Goal: Book appointment/travel/reservation

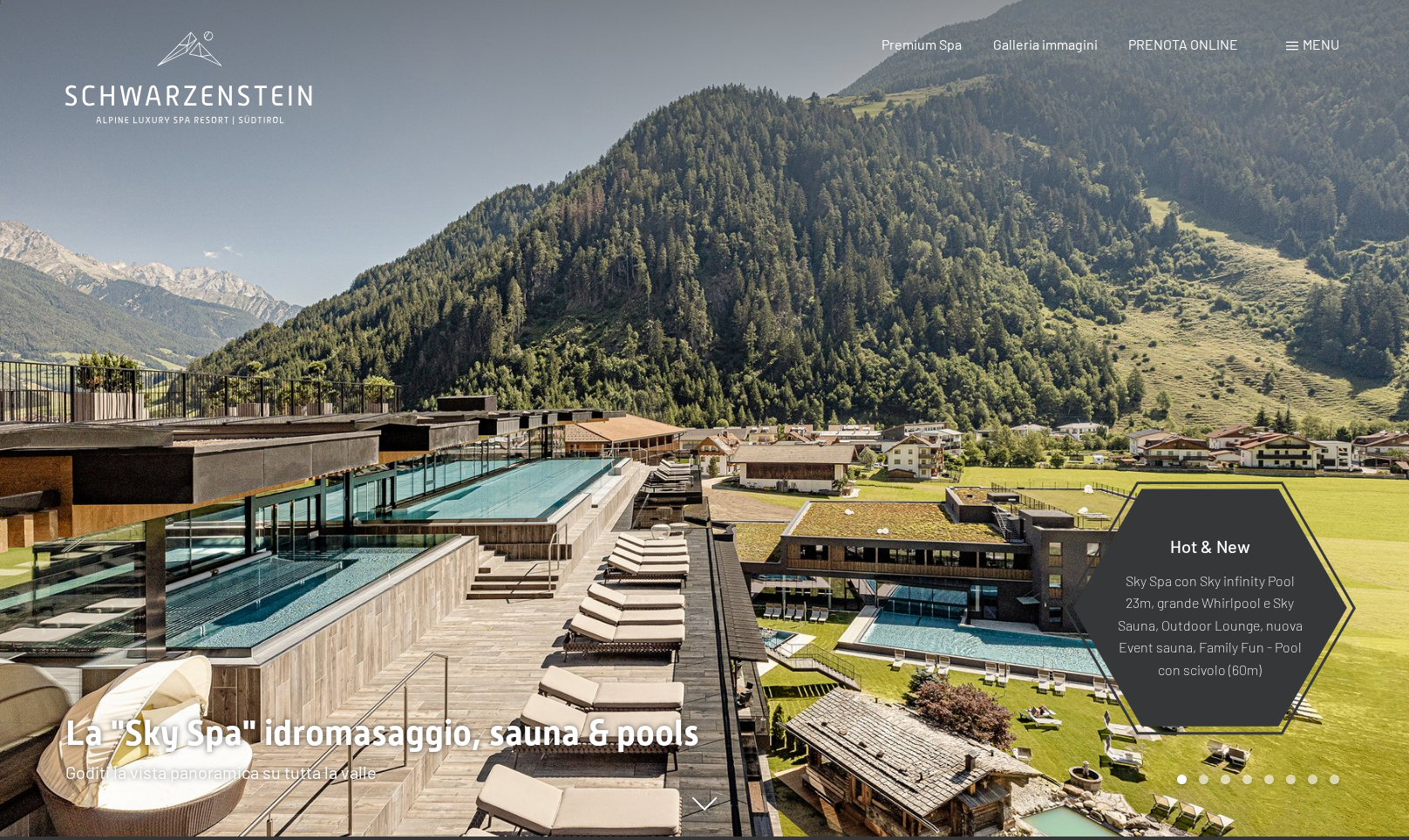
scroll to position [4, 0]
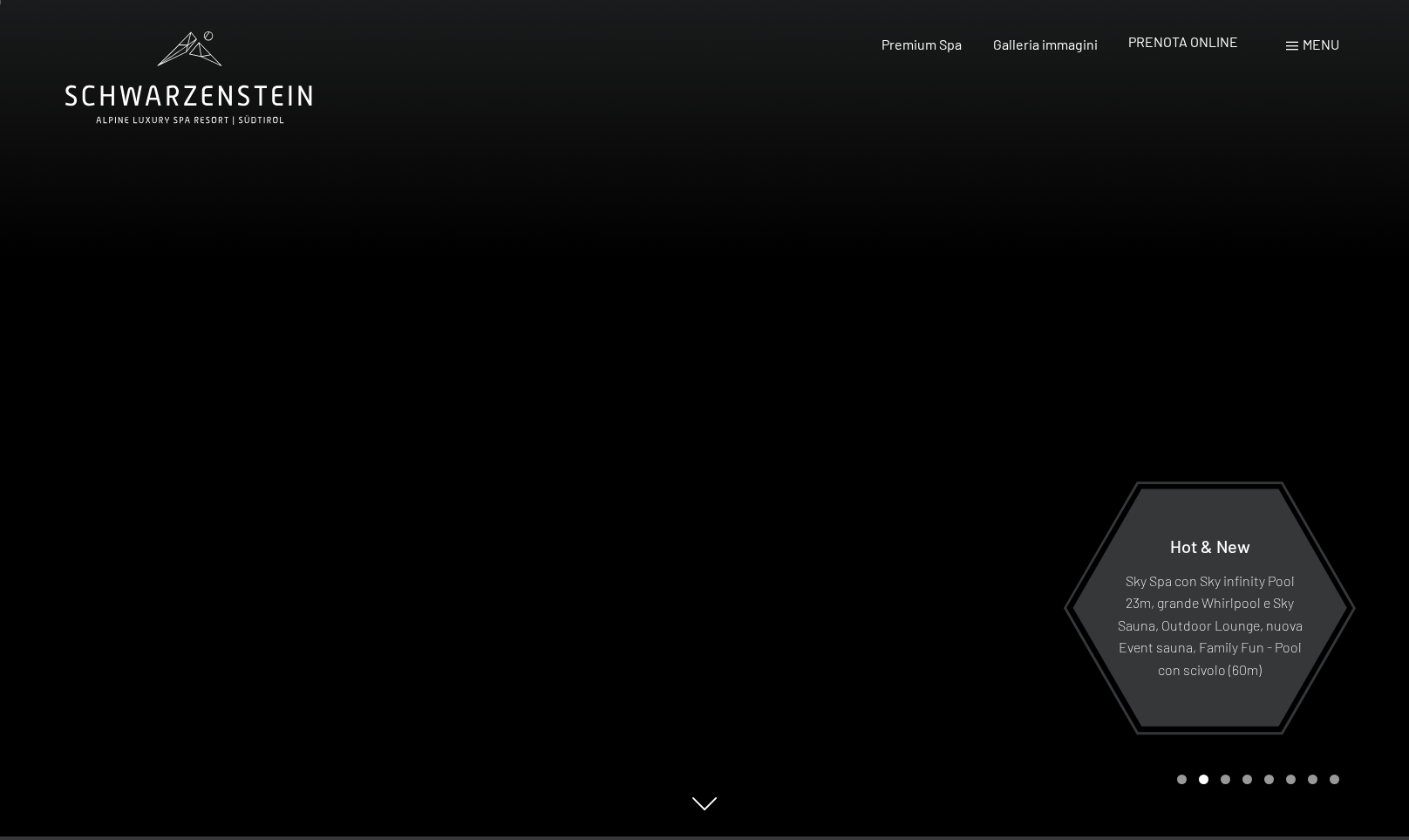
click at [1182, 38] on span "PRENOTA ONLINE" at bounding box center [1183, 41] width 110 height 16
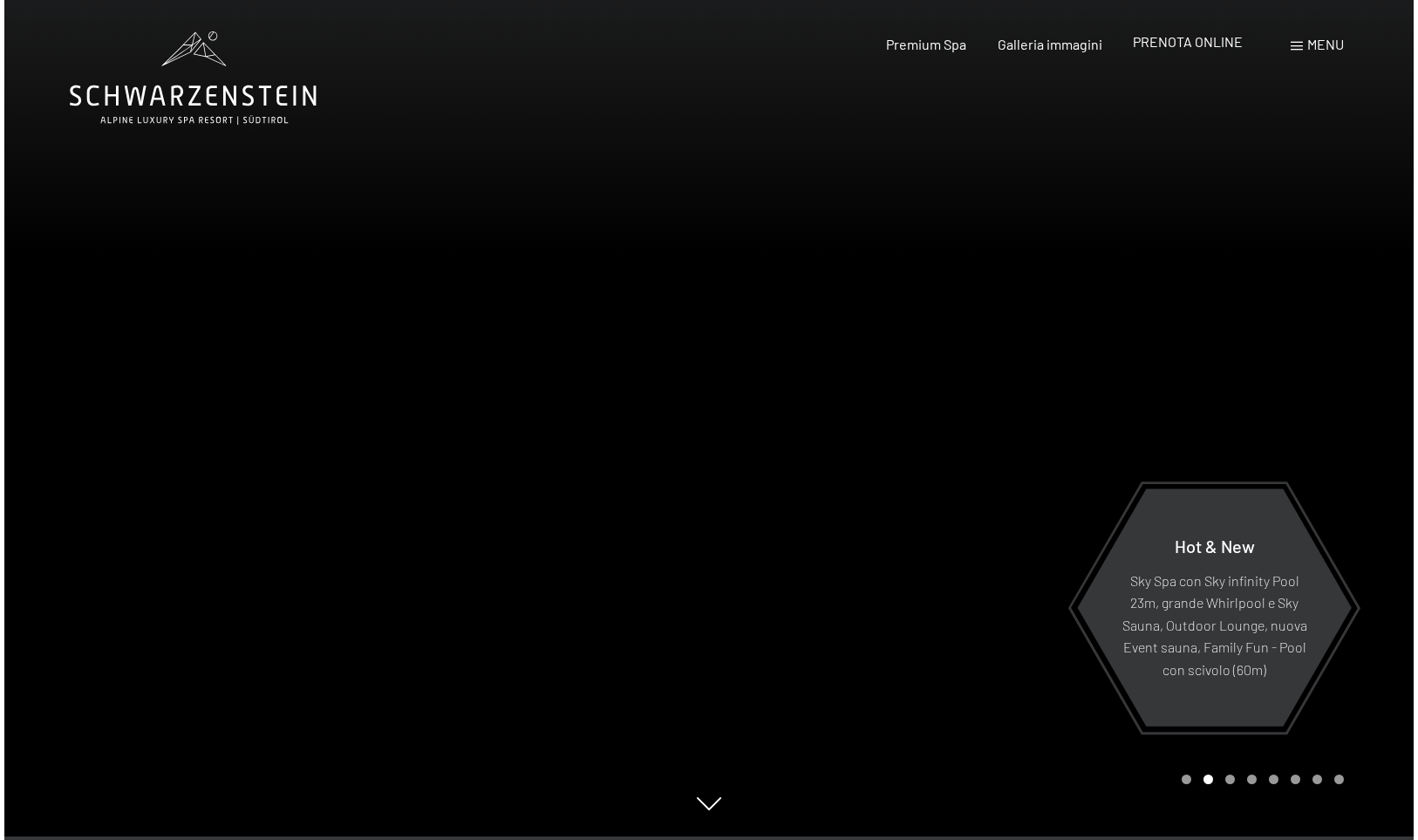
scroll to position [0, 0]
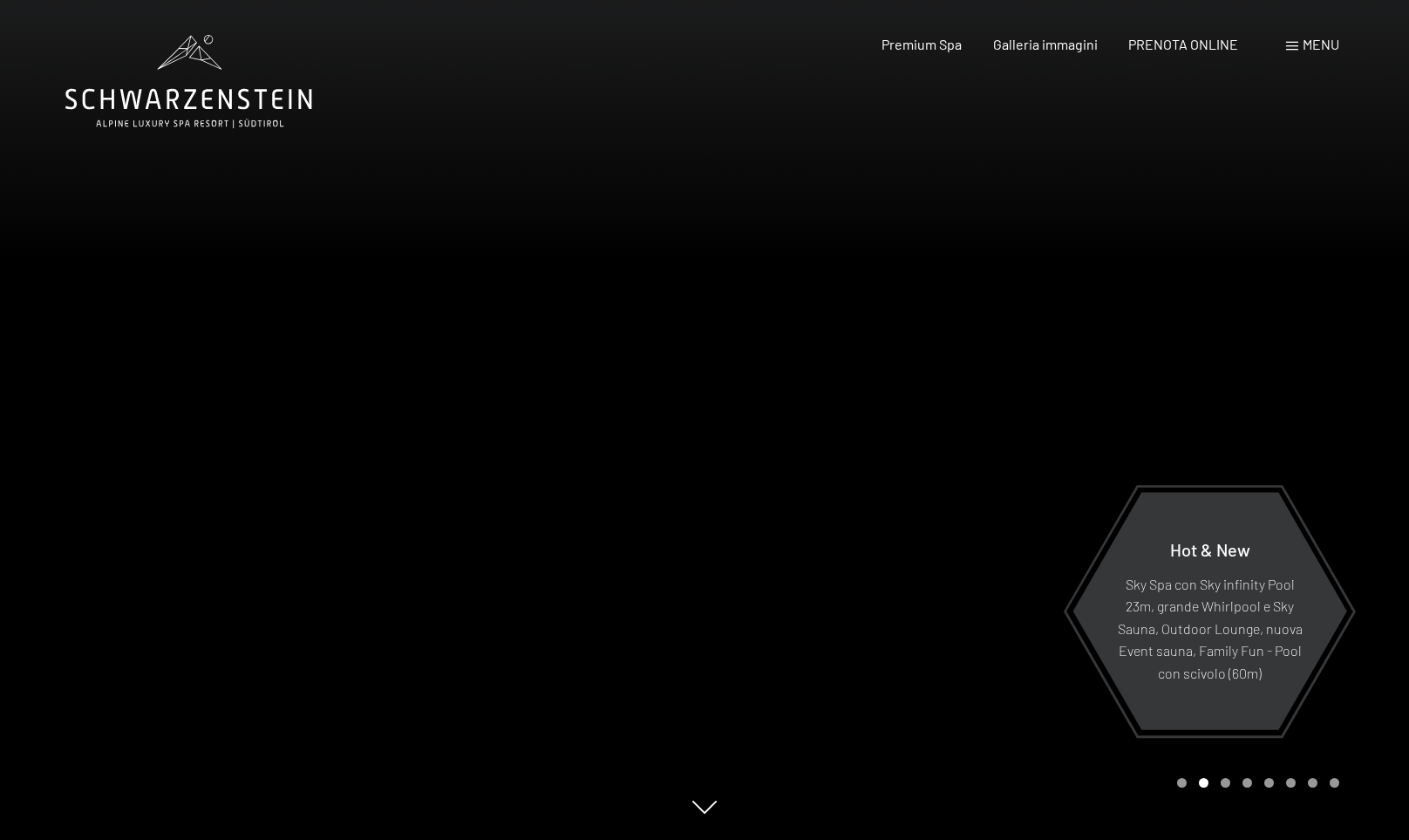
click at [1316, 41] on span "Menu" at bounding box center [1321, 44] width 37 height 16
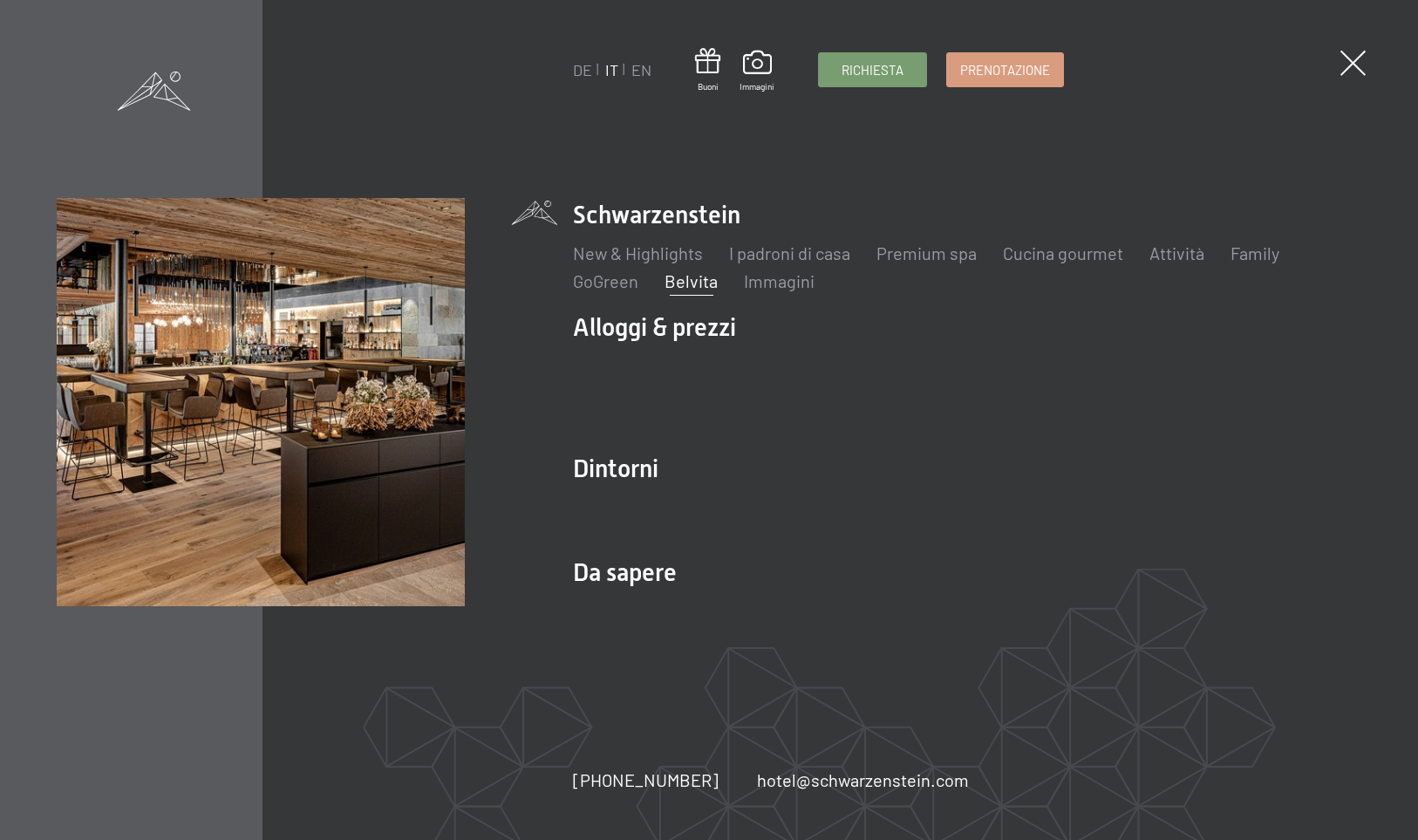
click at [693, 281] on link "Belvita" at bounding box center [691, 280] width 53 height 21
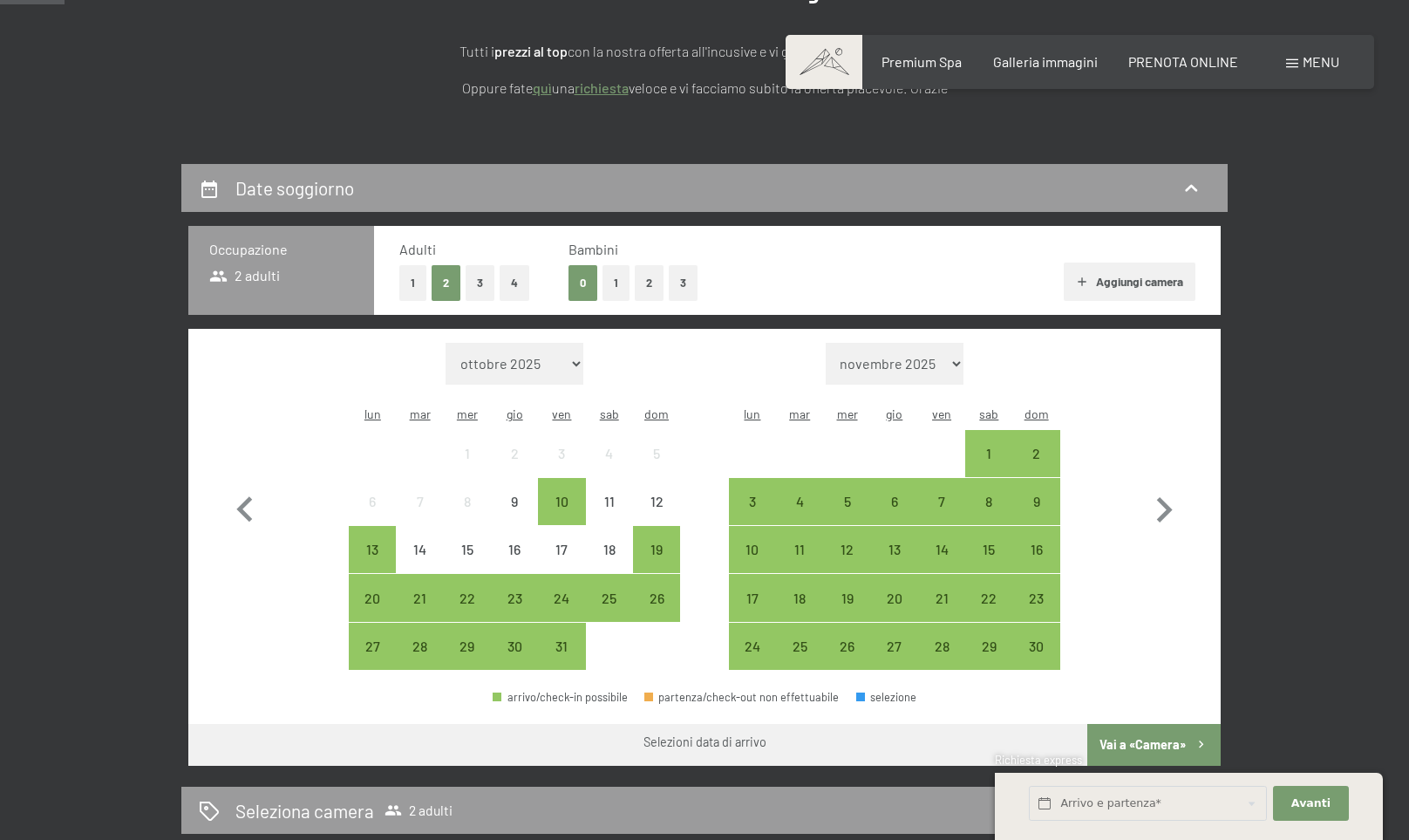
scroll to position [270, 0]
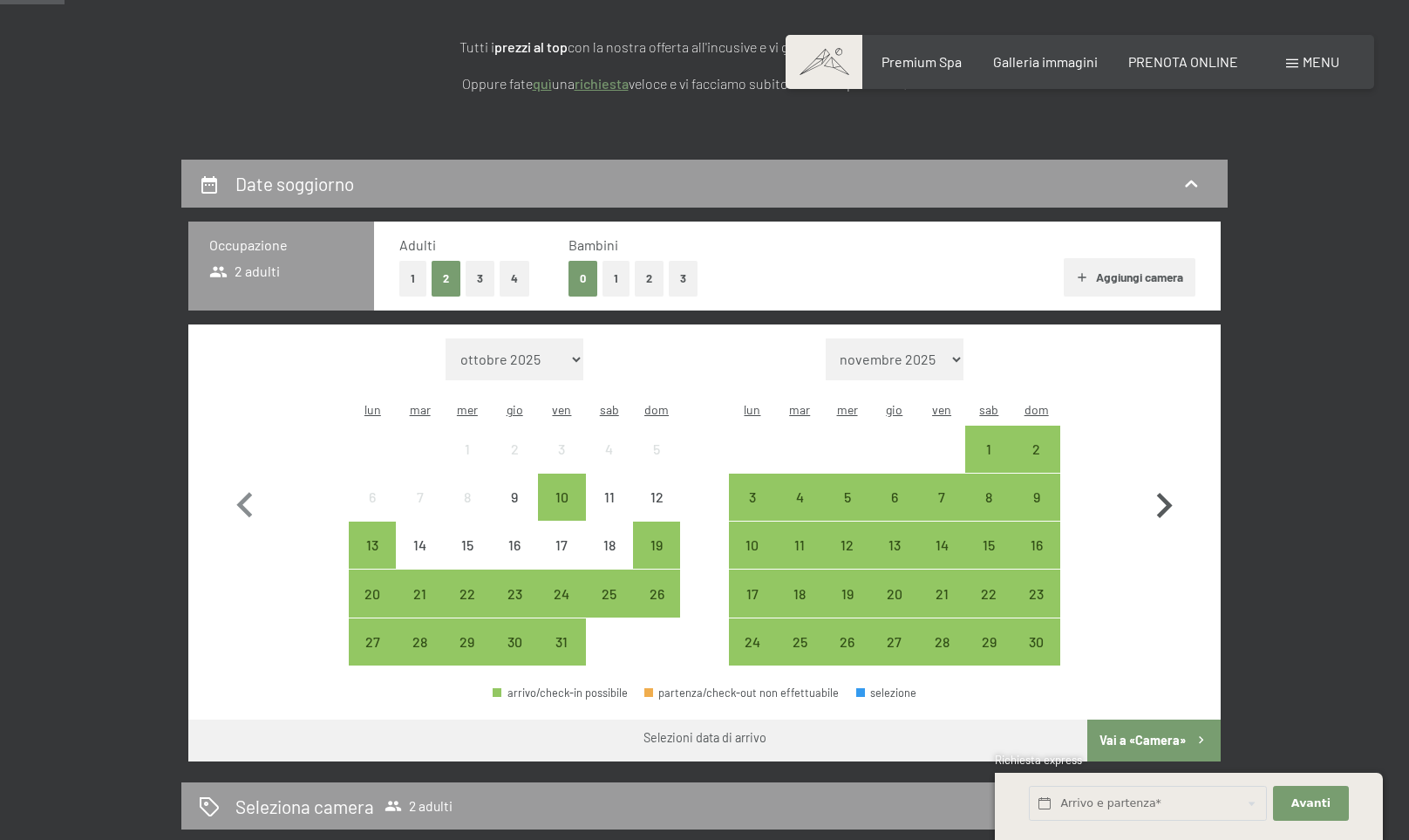
click at [1162, 492] on icon "button" at bounding box center [1164, 506] width 50 height 50
select select "[DATE]"
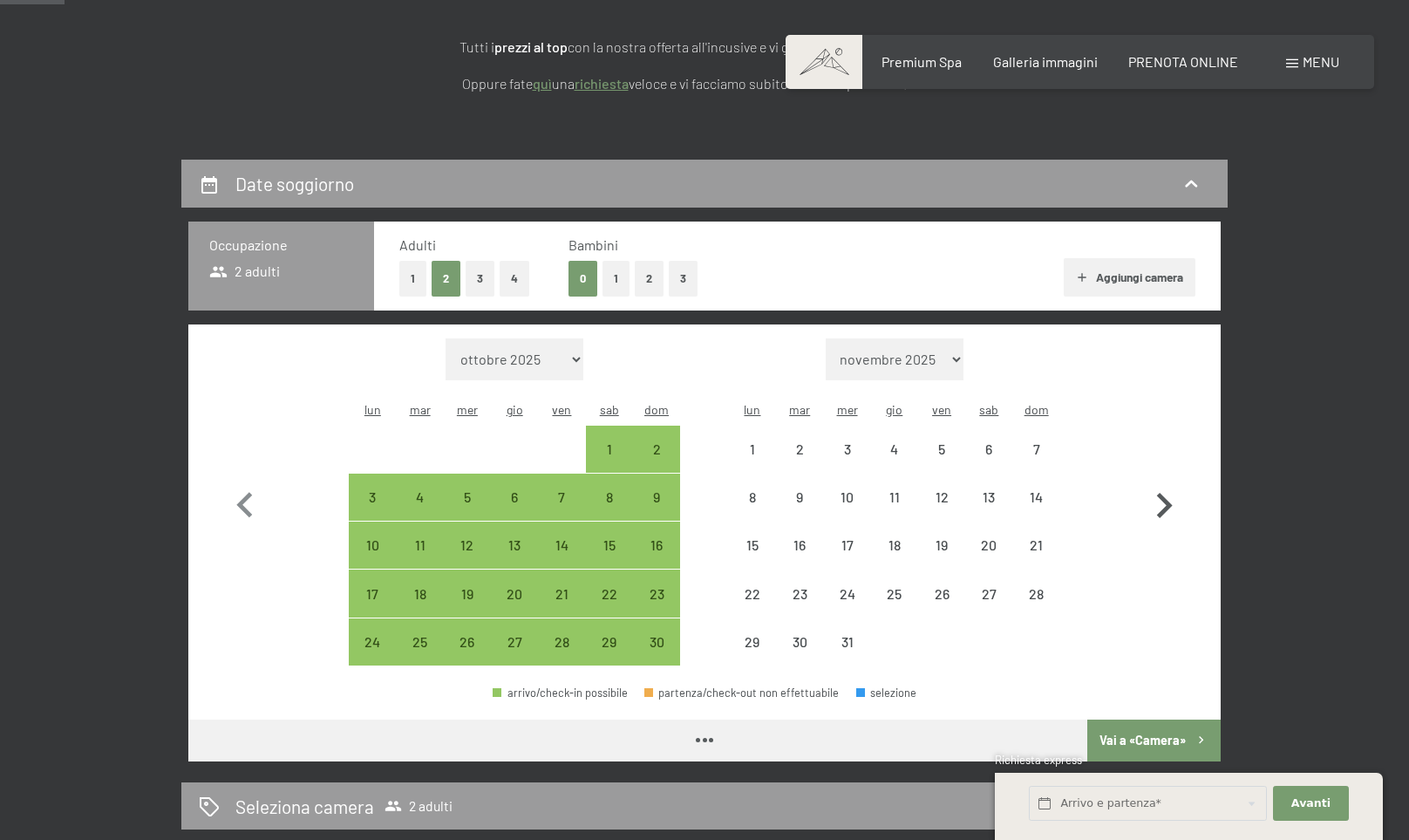
click at [1162, 492] on icon "button" at bounding box center [1164, 506] width 50 height 50
select select "[DATE]"
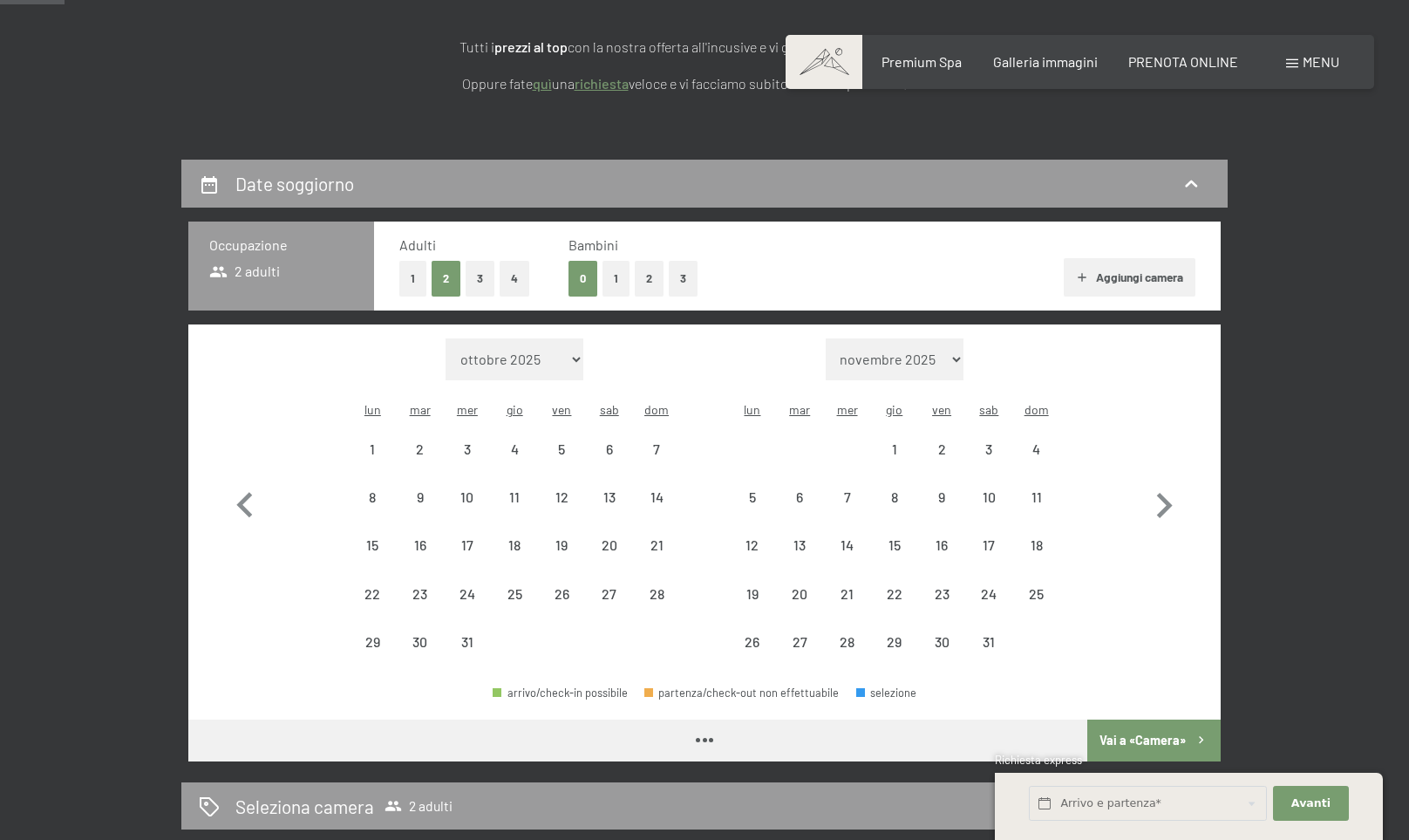
select select "[DATE]"
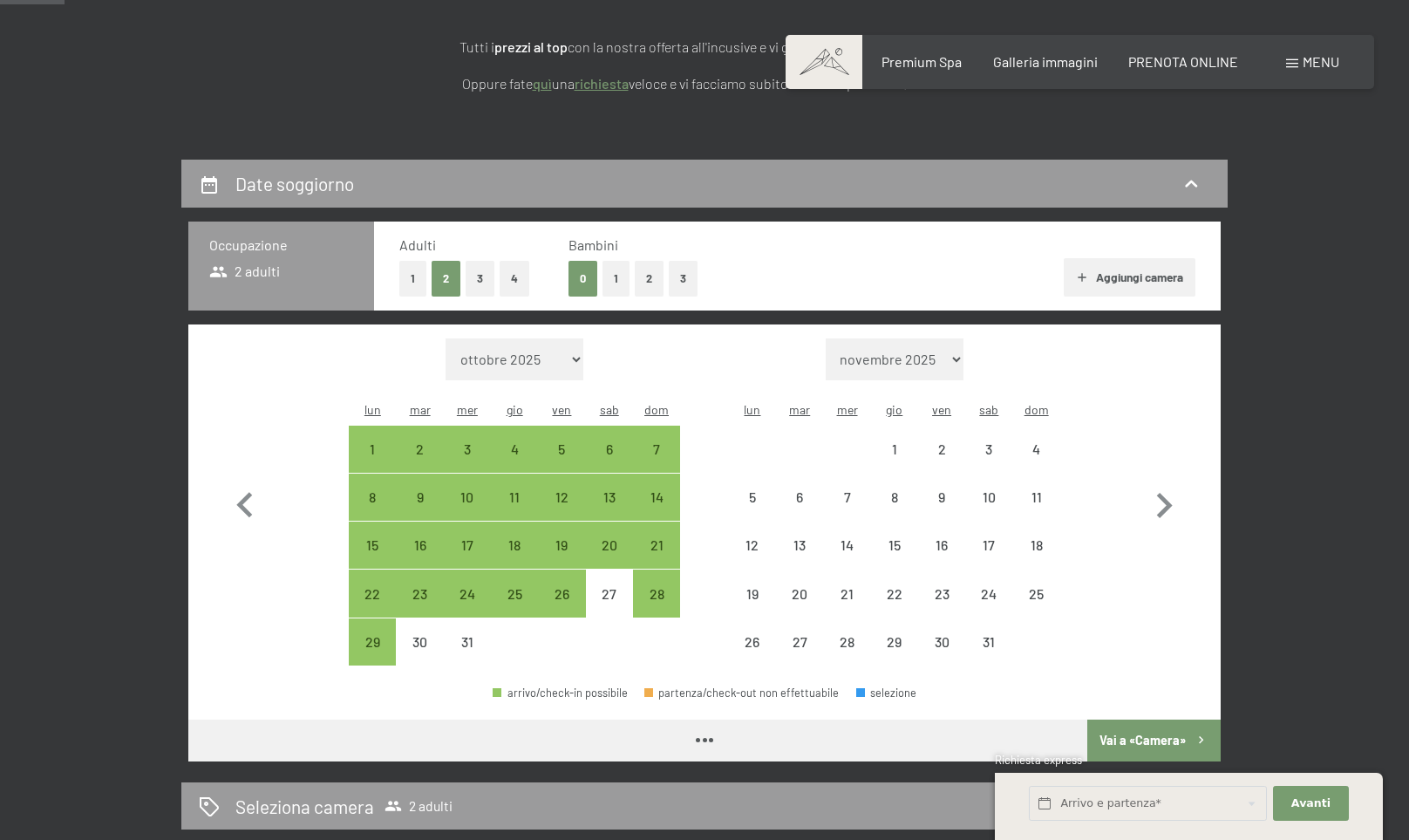
select select "[DATE]"
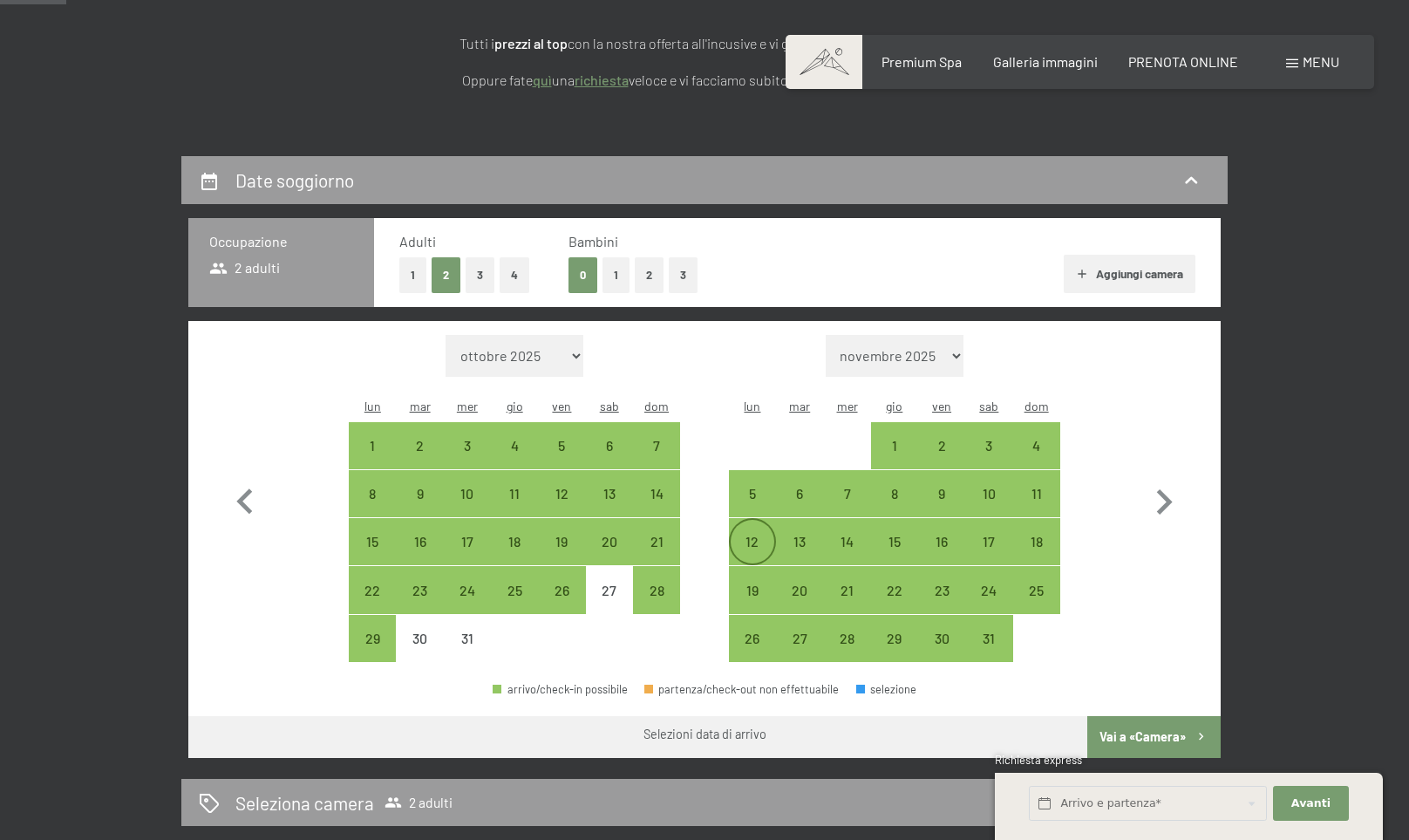
scroll to position [278, 0]
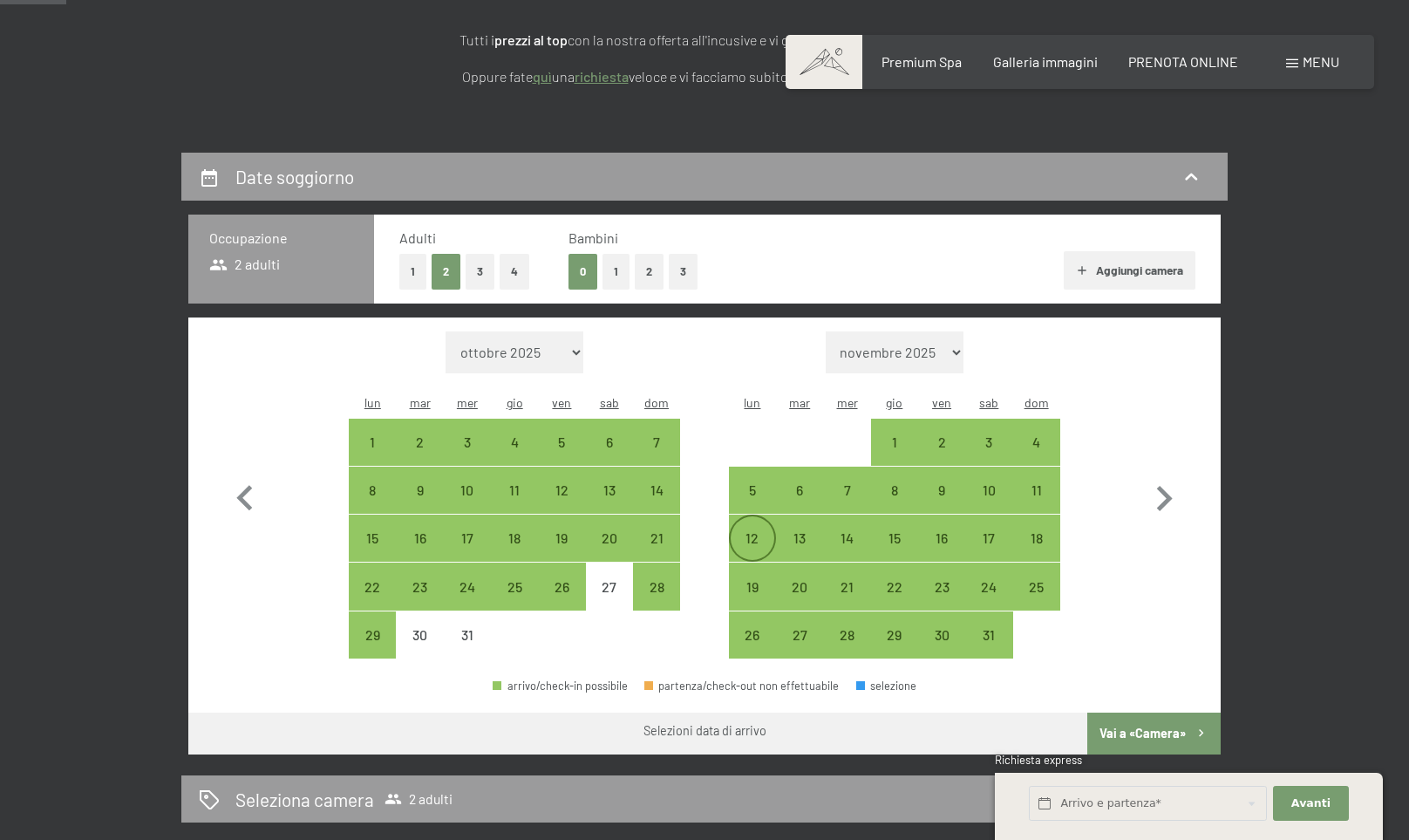
click at [751, 531] on div "12" at bounding box center [752, 553] width 44 height 44
select select "[DATE]"
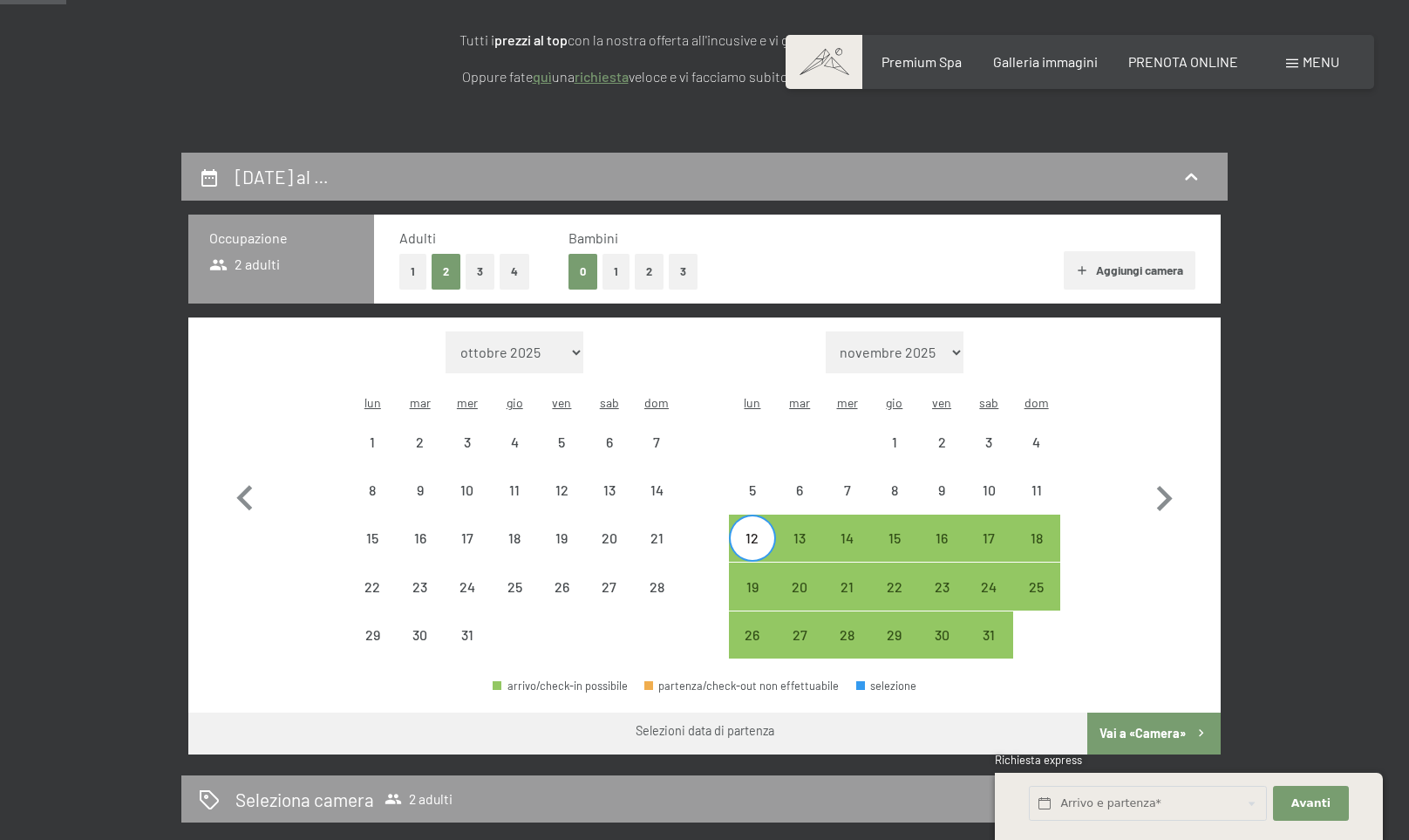
scroll to position [278, 1]
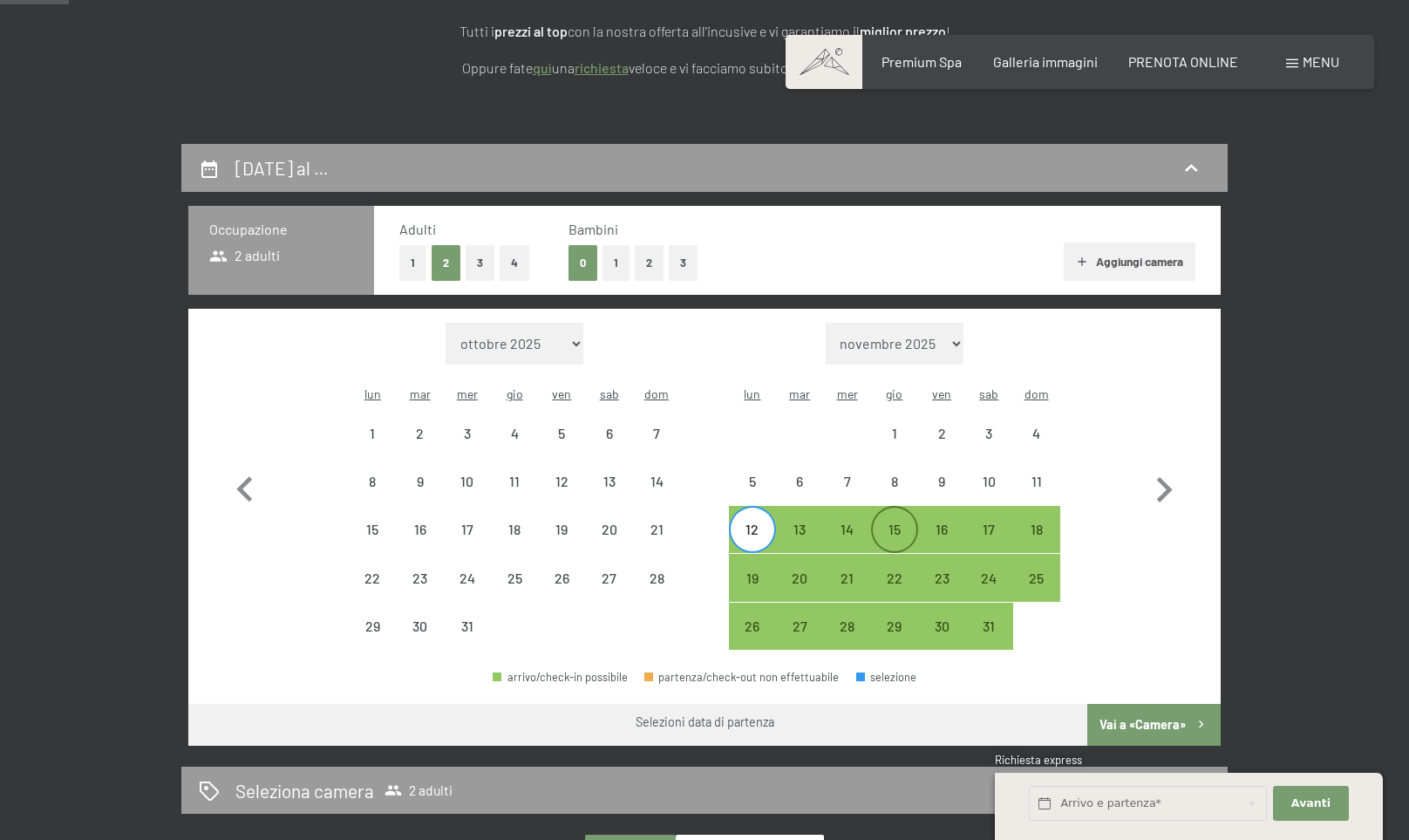
click at [888, 522] on div "15" at bounding box center [894, 544] width 44 height 44
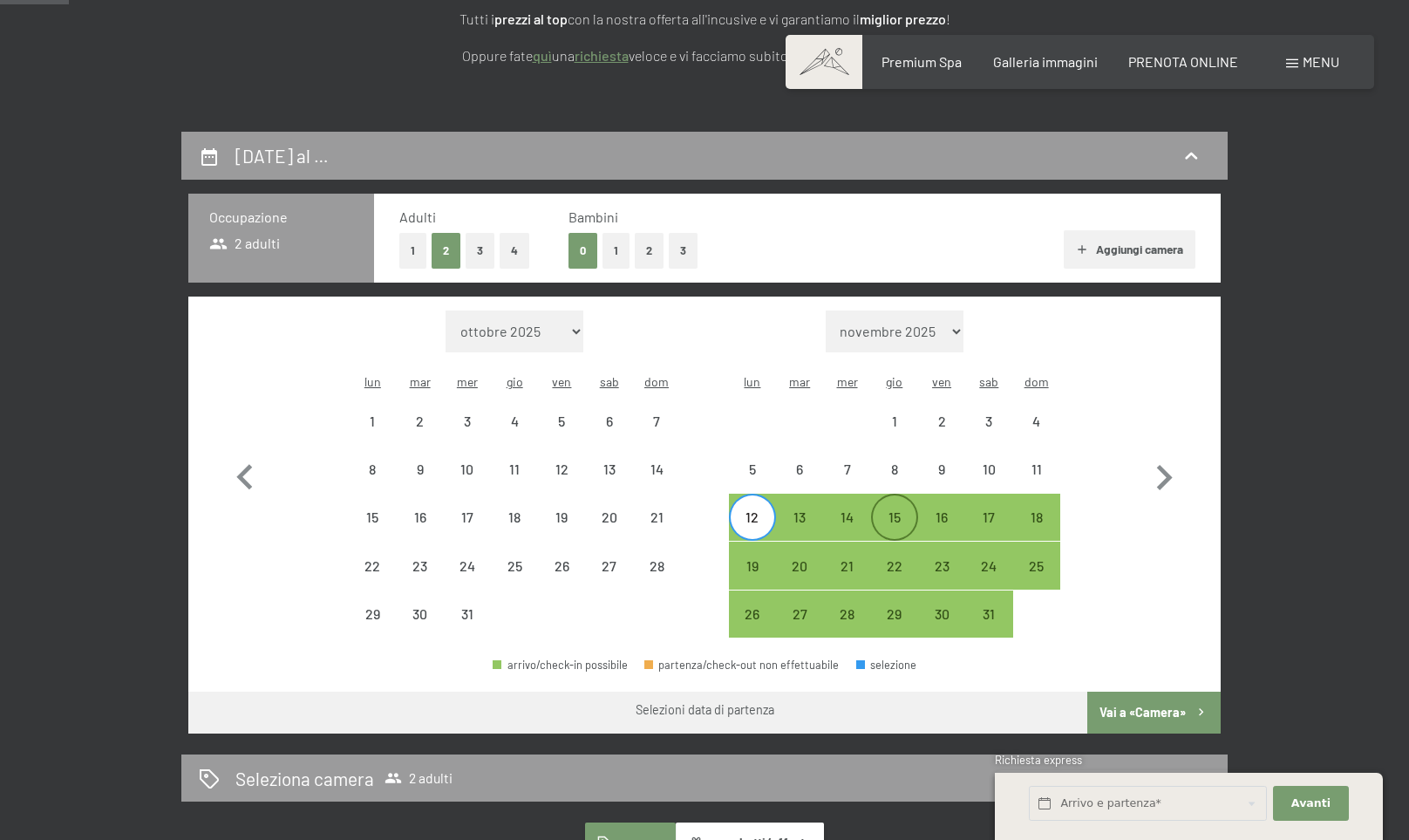
select select "[DATE]"
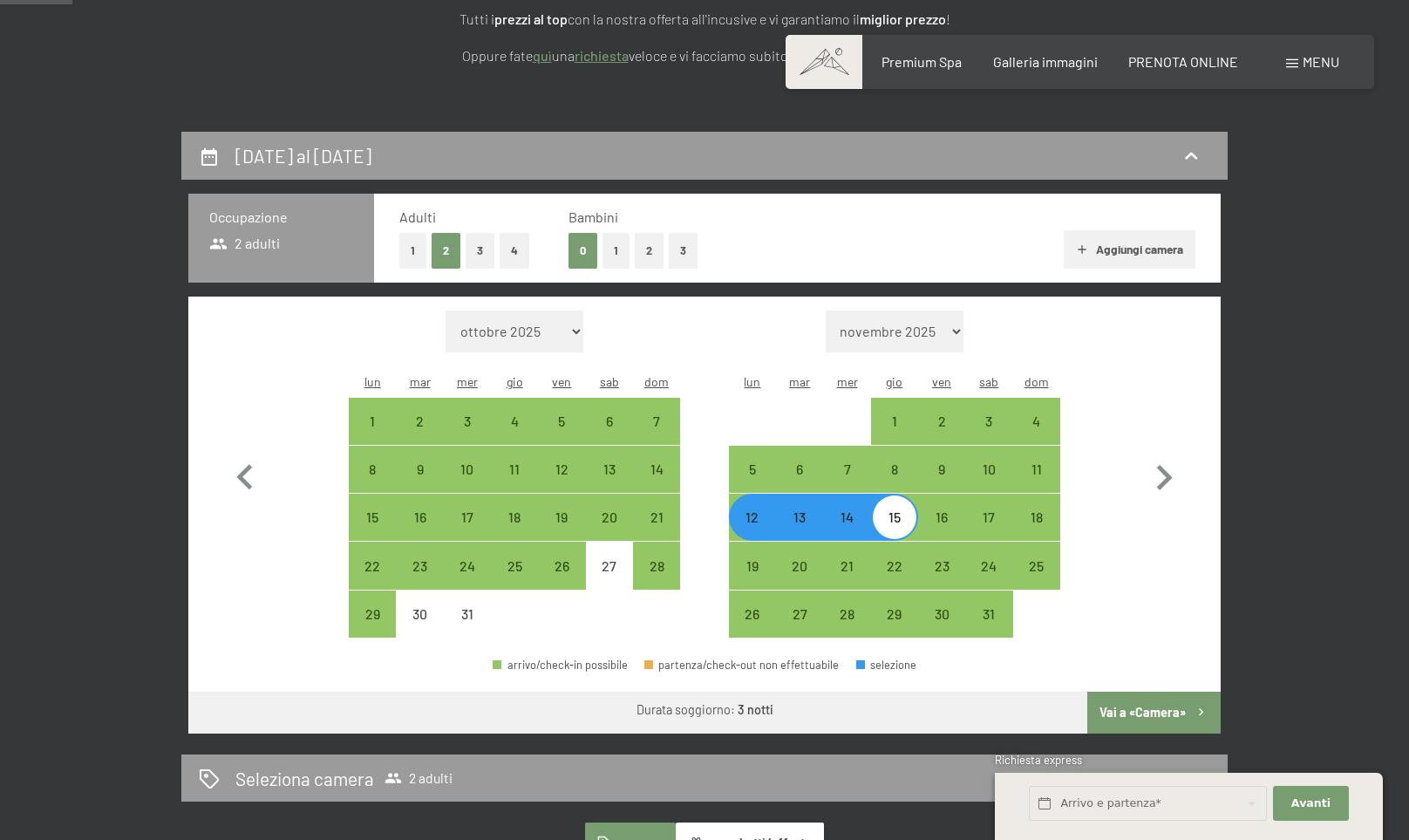
click at [1153, 692] on button "Vai a «Camera»" at bounding box center [1154, 712] width 133 height 42
select select "[DATE]"
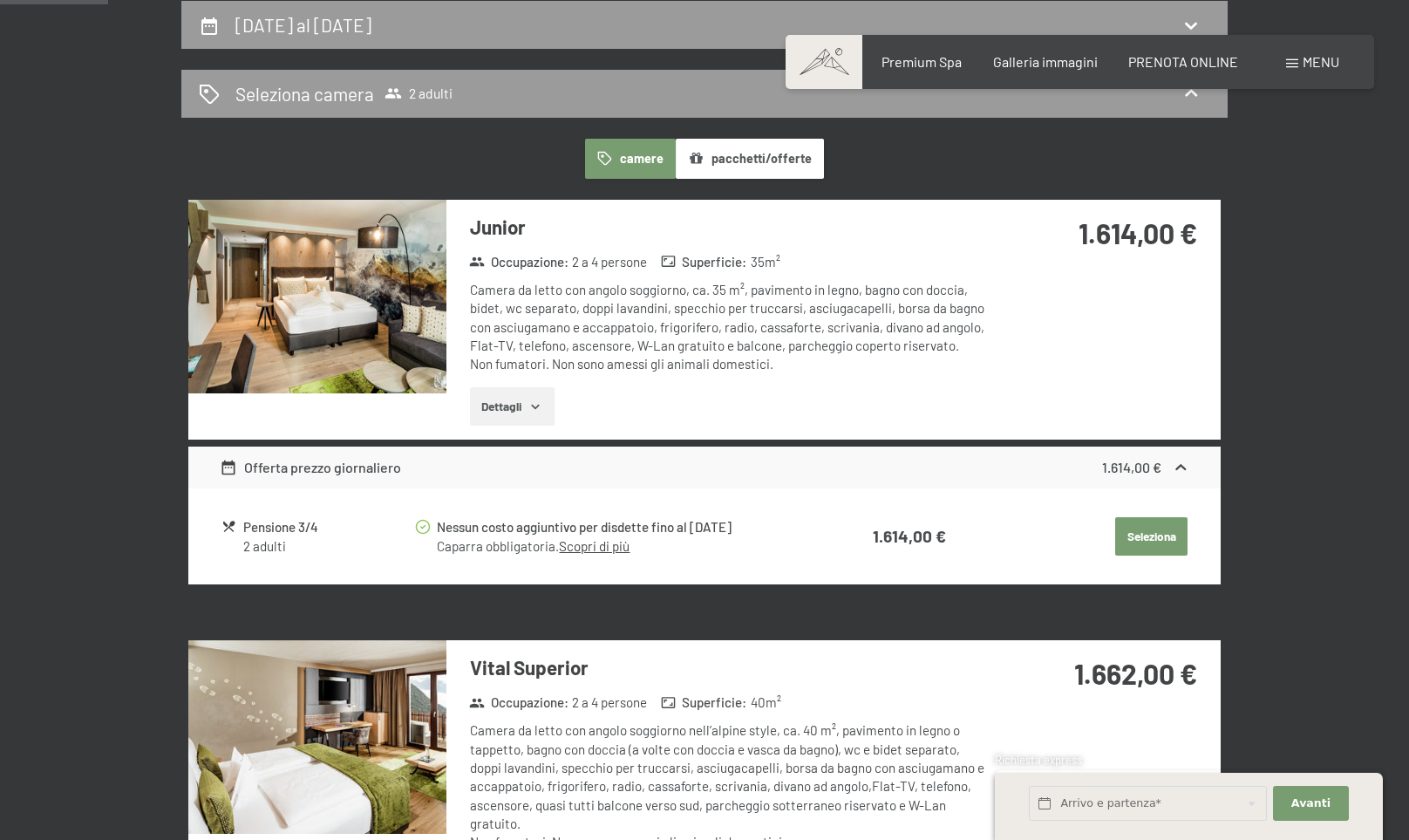
click at [332, 296] on img at bounding box center [317, 296] width 258 height 193
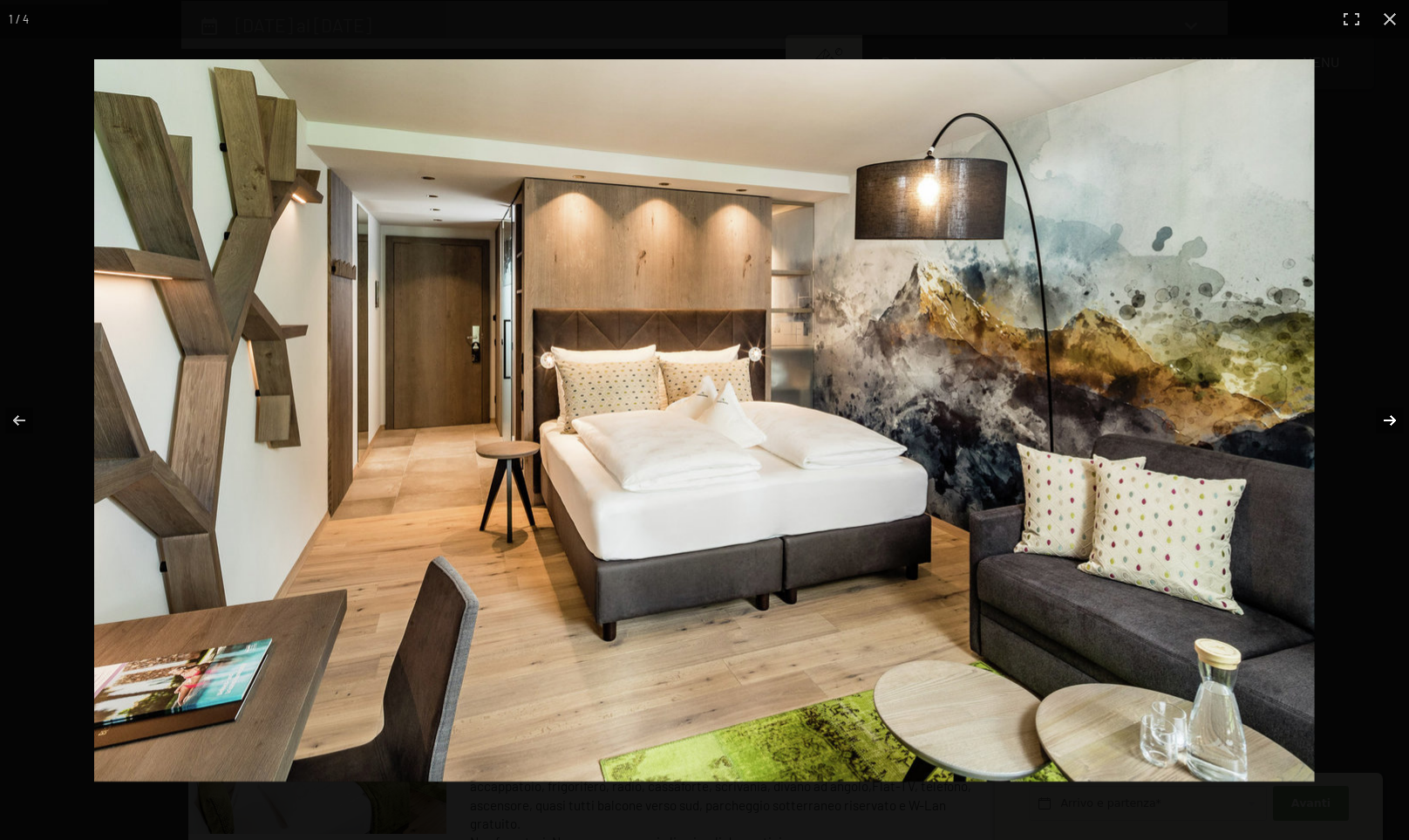
click at [1396, 420] on button "button" at bounding box center [1378, 420] width 61 height 87
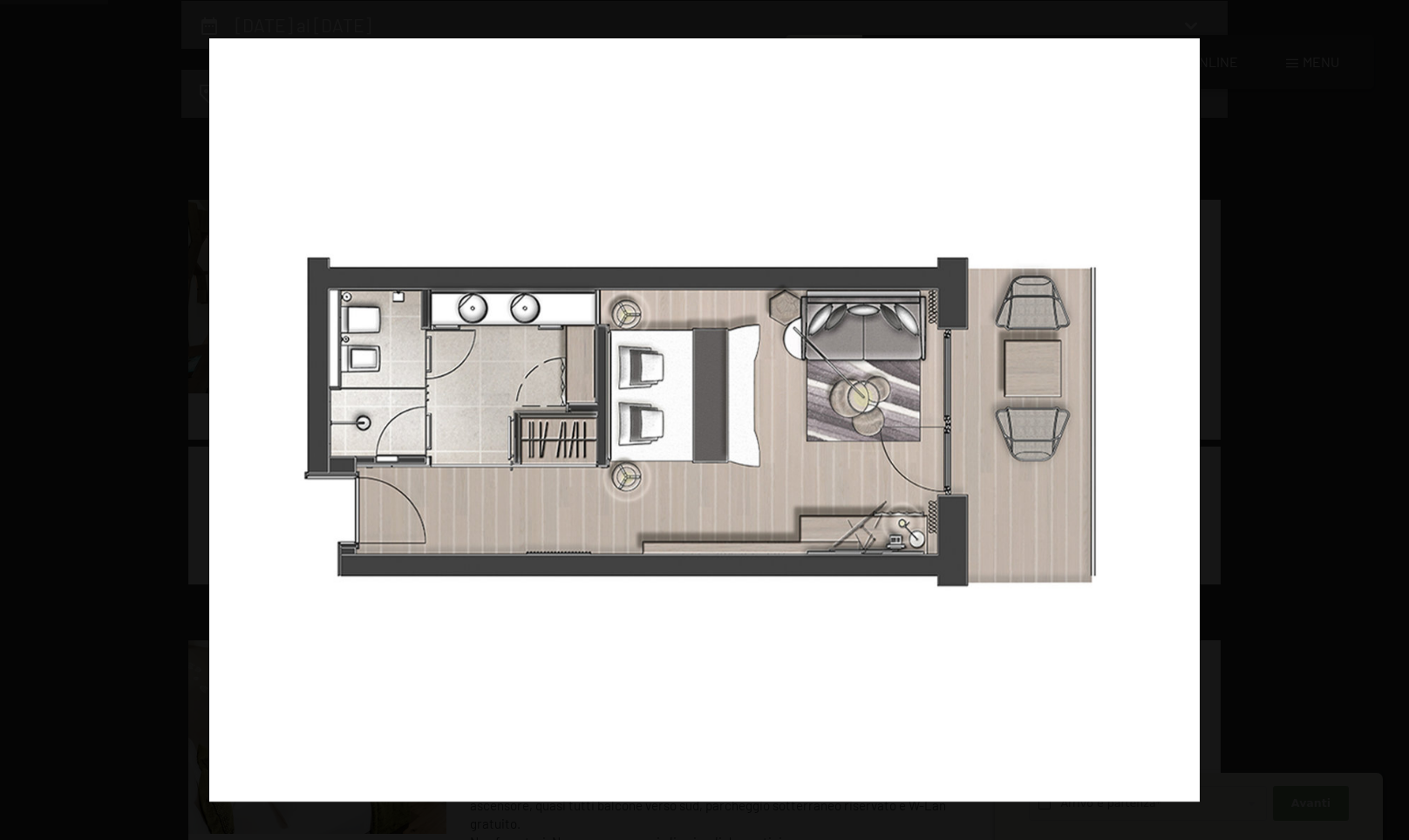
click at [1396, 420] on button "button" at bounding box center [1378, 420] width 61 height 87
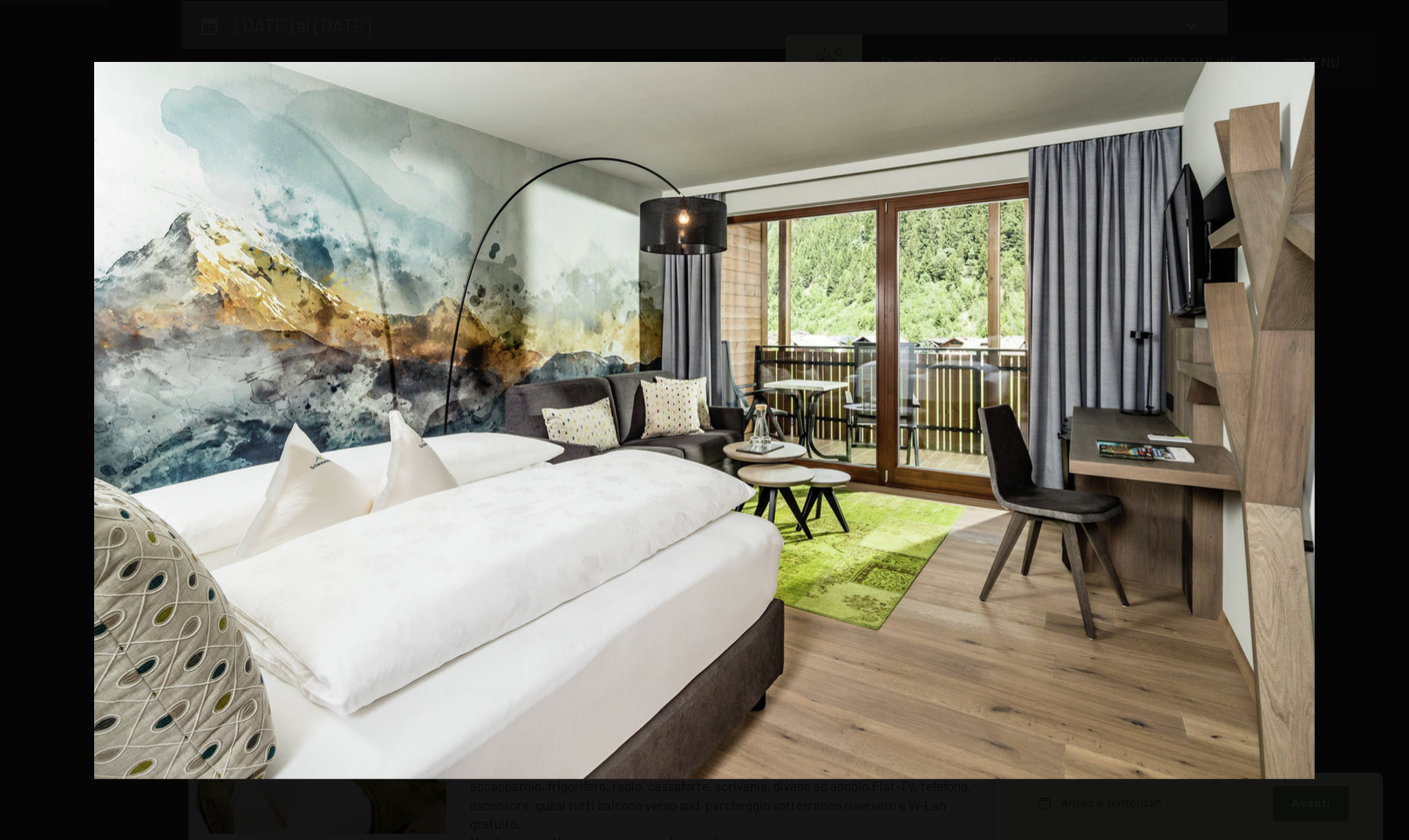
click at [1396, 420] on button "button" at bounding box center [1378, 420] width 61 height 87
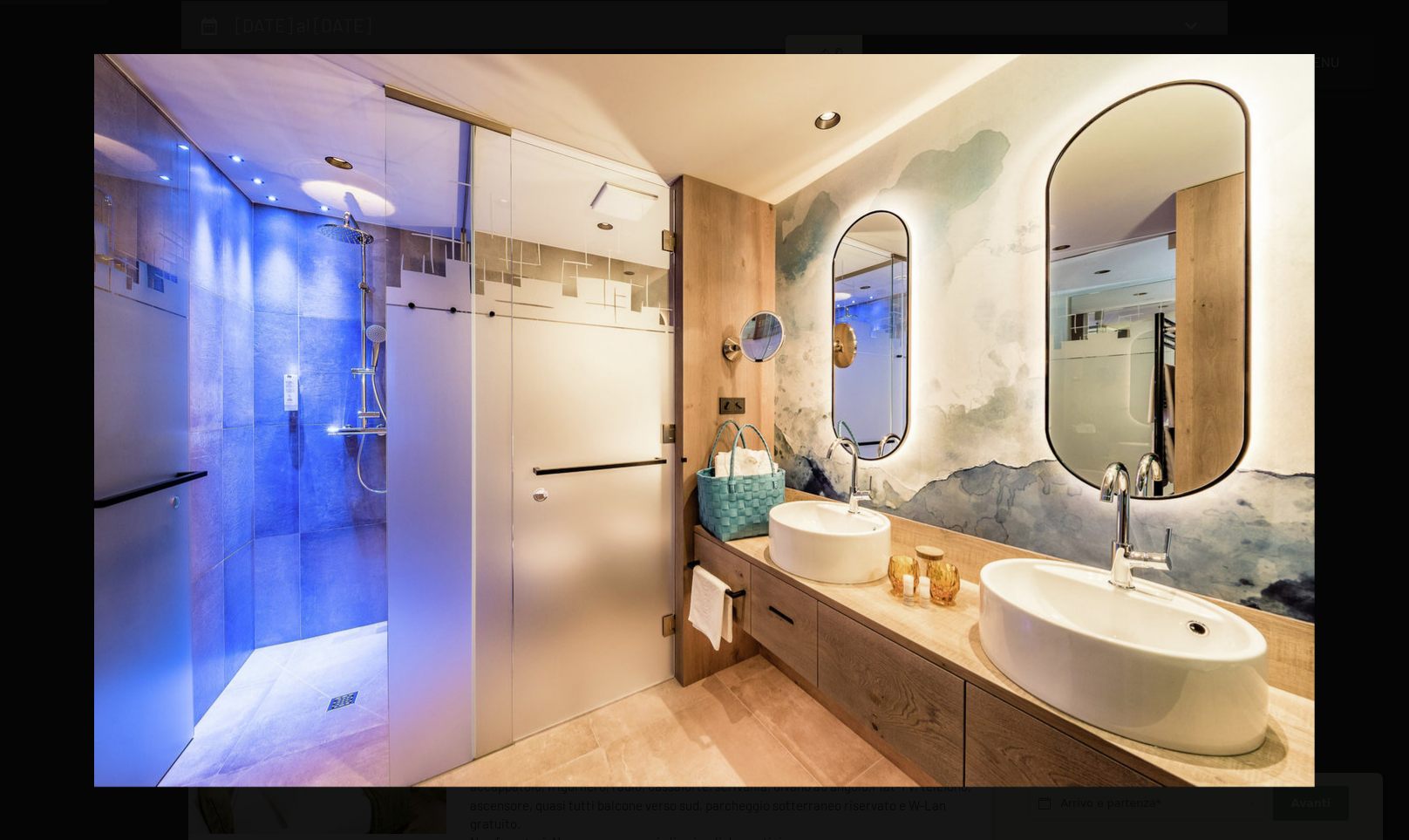
click at [1396, 420] on button "button" at bounding box center [1378, 420] width 61 height 87
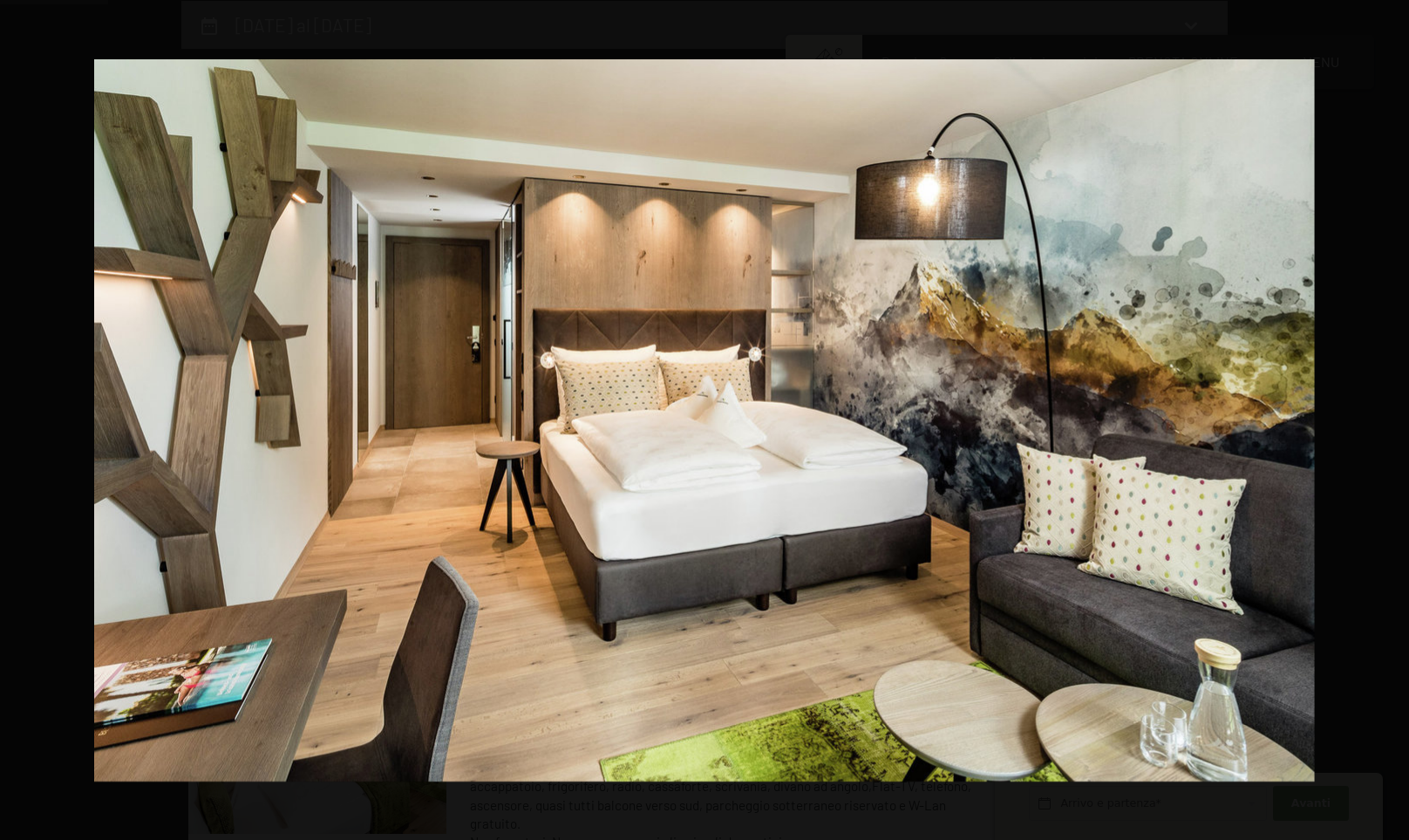
click at [1396, 420] on button "button" at bounding box center [1378, 420] width 61 height 87
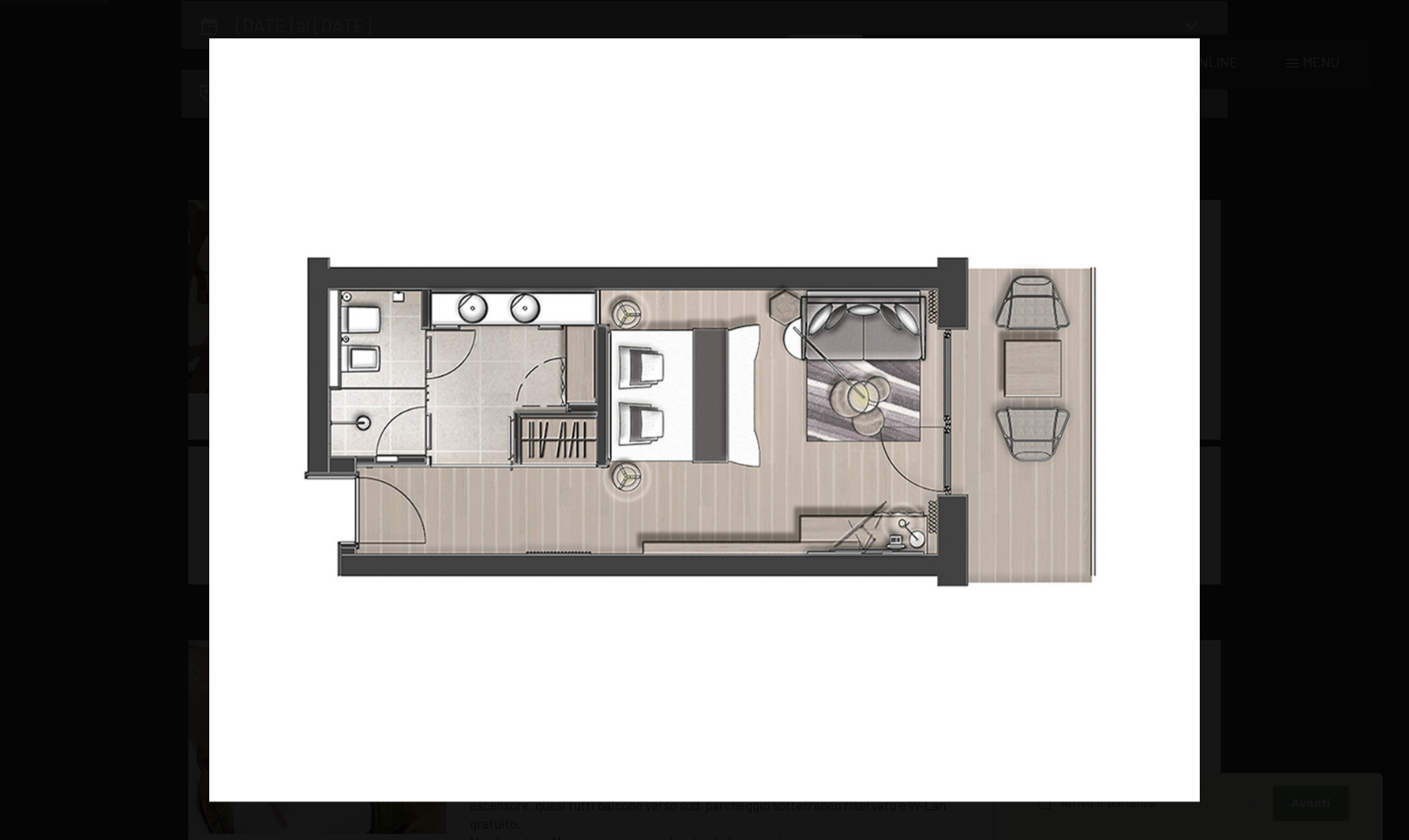
click at [1396, 420] on button "button" at bounding box center [1378, 420] width 61 height 87
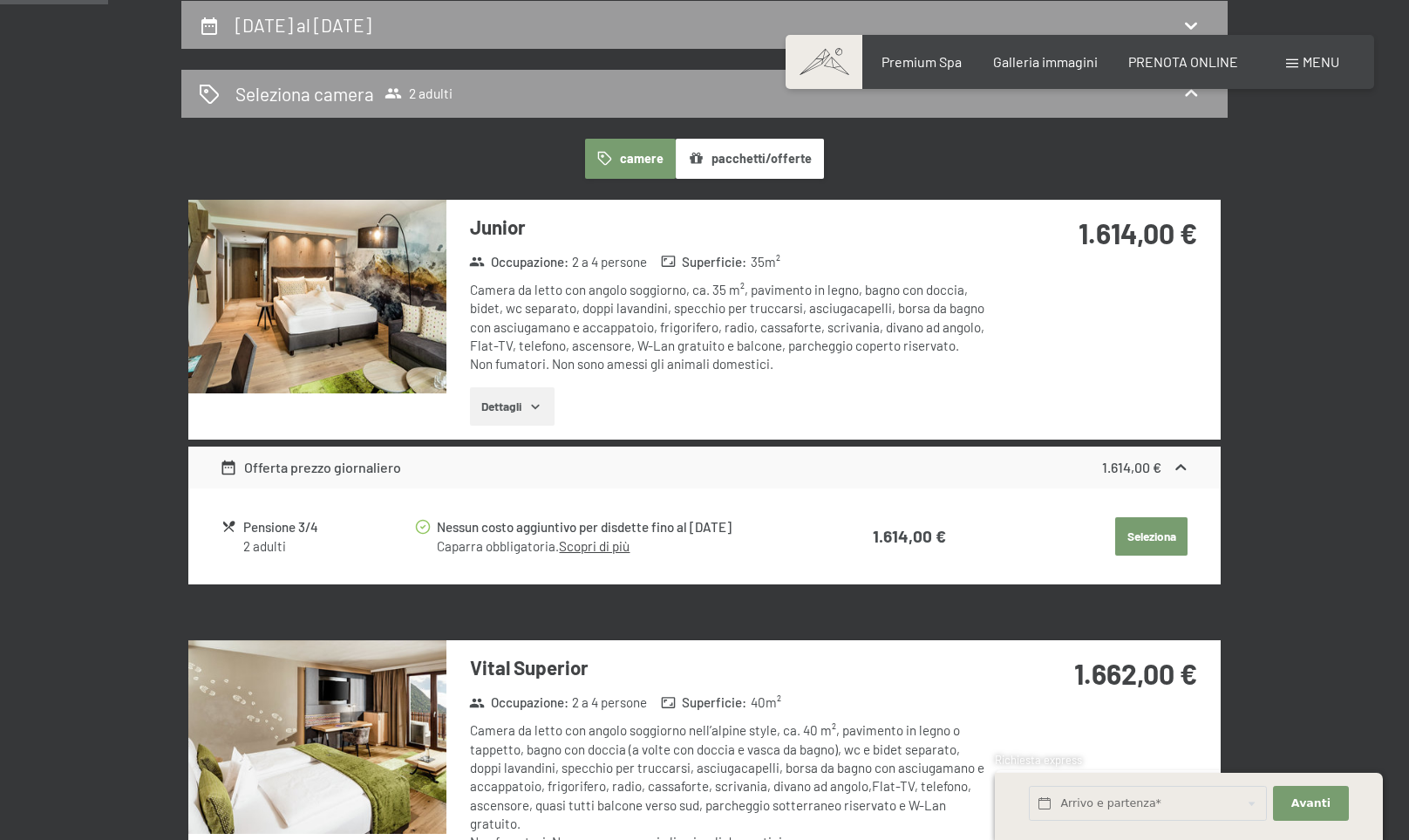
click at [0, 0] on button "button" at bounding box center [0, 0] width 0 height 0
click at [1153, 526] on button "Seleziona" at bounding box center [1151, 536] width 73 height 39
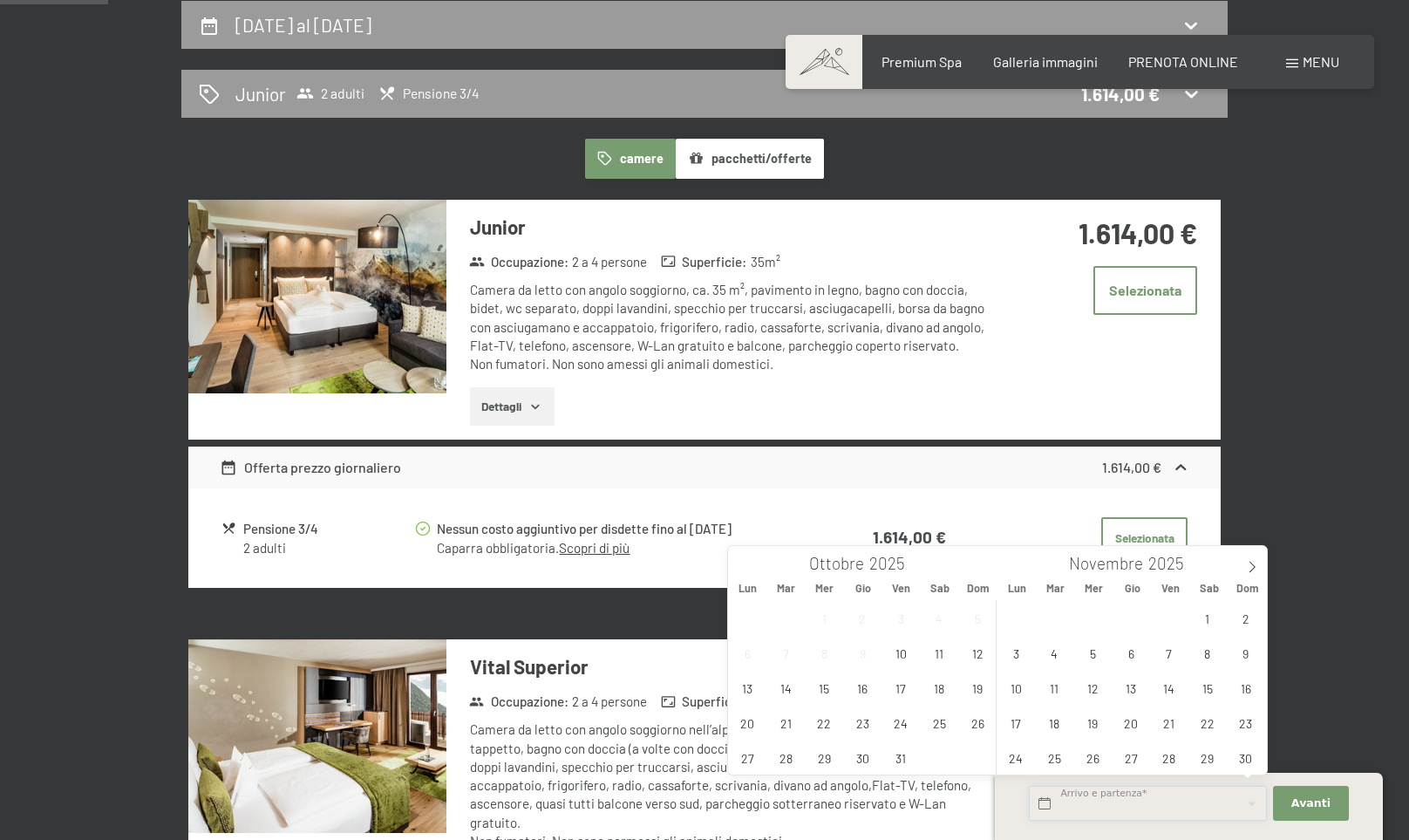
click at [1046, 803] on input "text" at bounding box center [1148, 803] width 238 height 36
click at [1255, 566] on icon at bounding box center [1253, 566] width 6 height 12
type input "2026"
click at [1017, 682] on span "12" at bounding box center [1016, 687] width 34 height 34
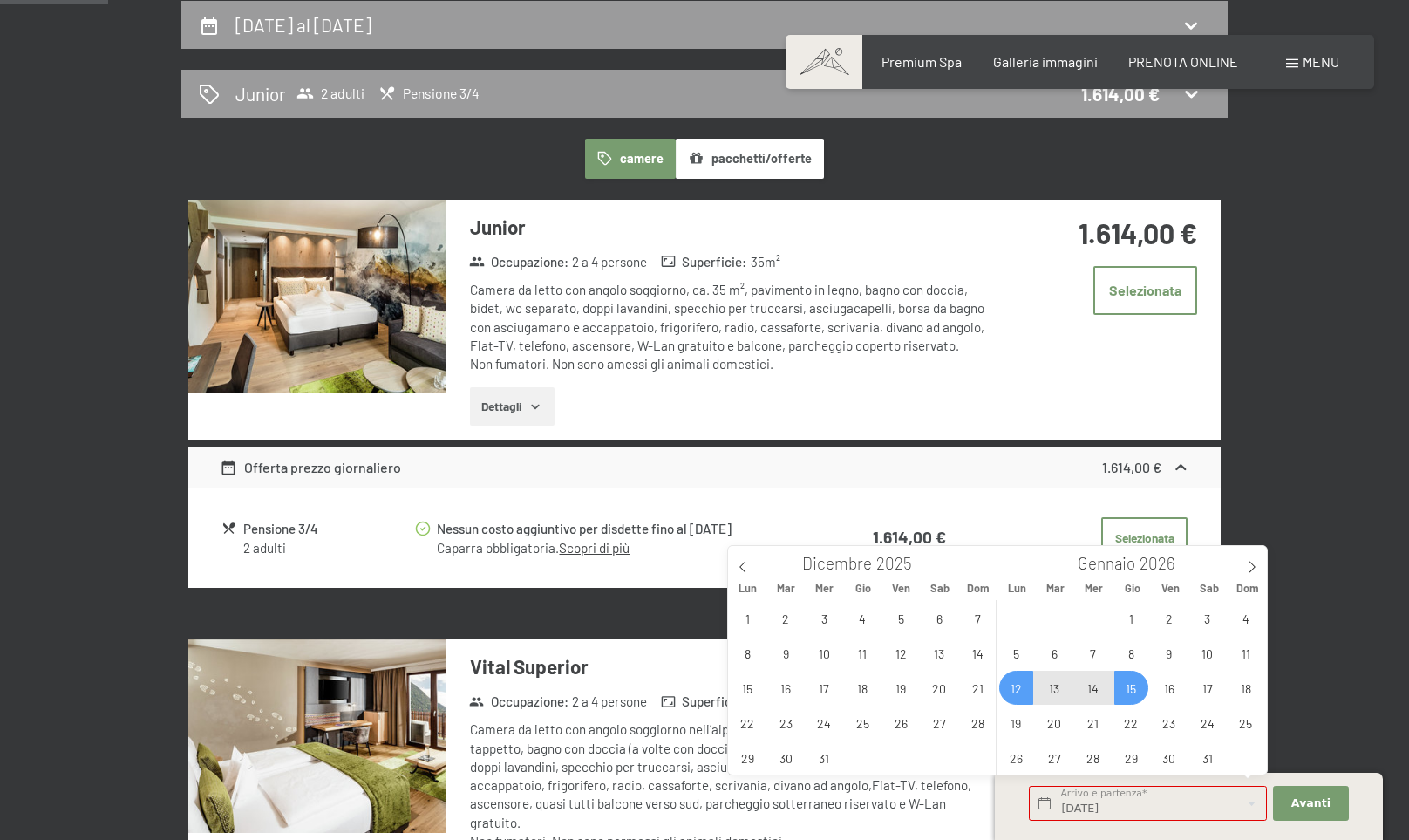
click at [1136, 691] on span "15" at bounding box center [1131, 687] width 34 height 34
type input "[DATE] - [DATE]"
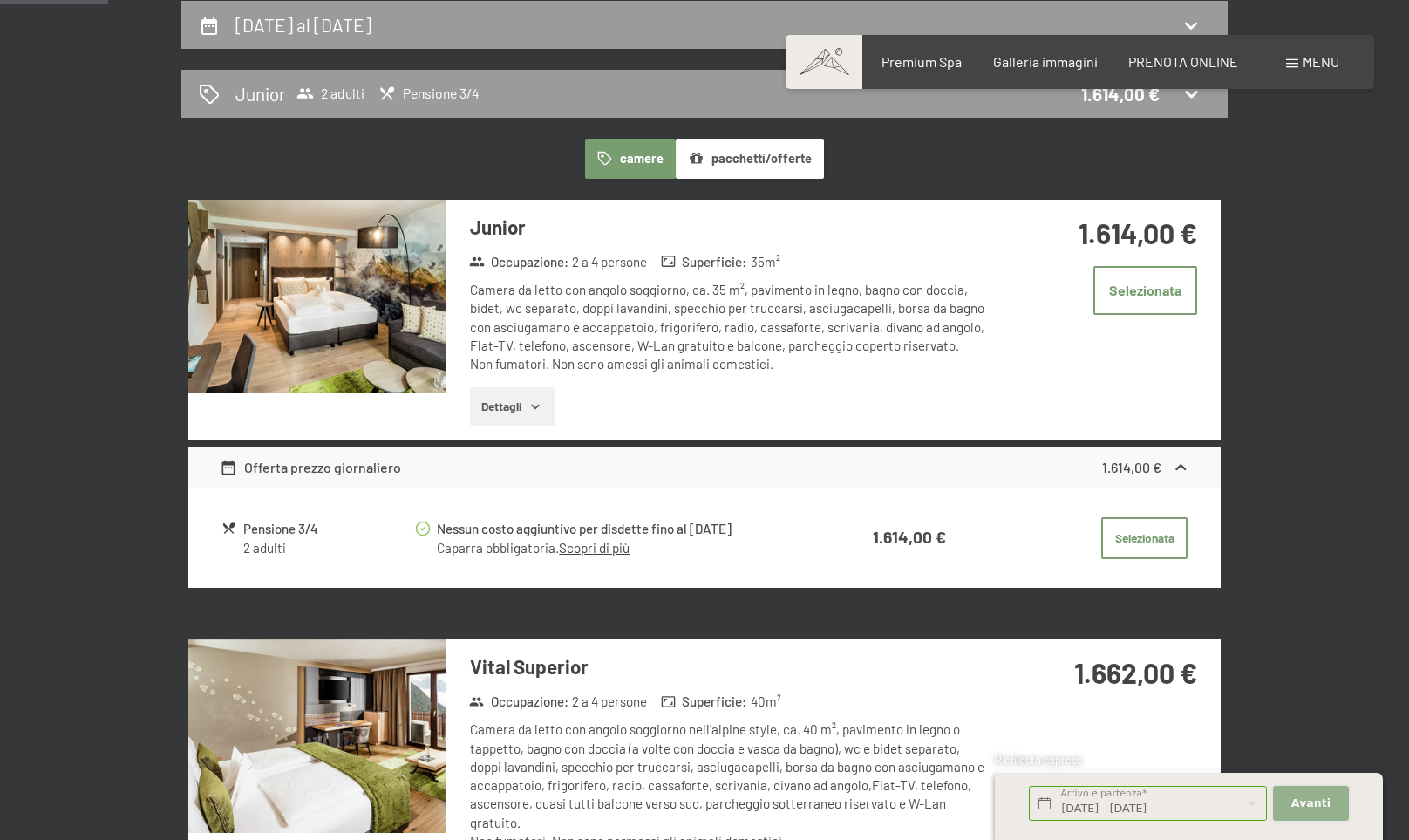
click at [1320, 800] on span "Avanti" at bounding box center [1311, 802] width 40 height 15
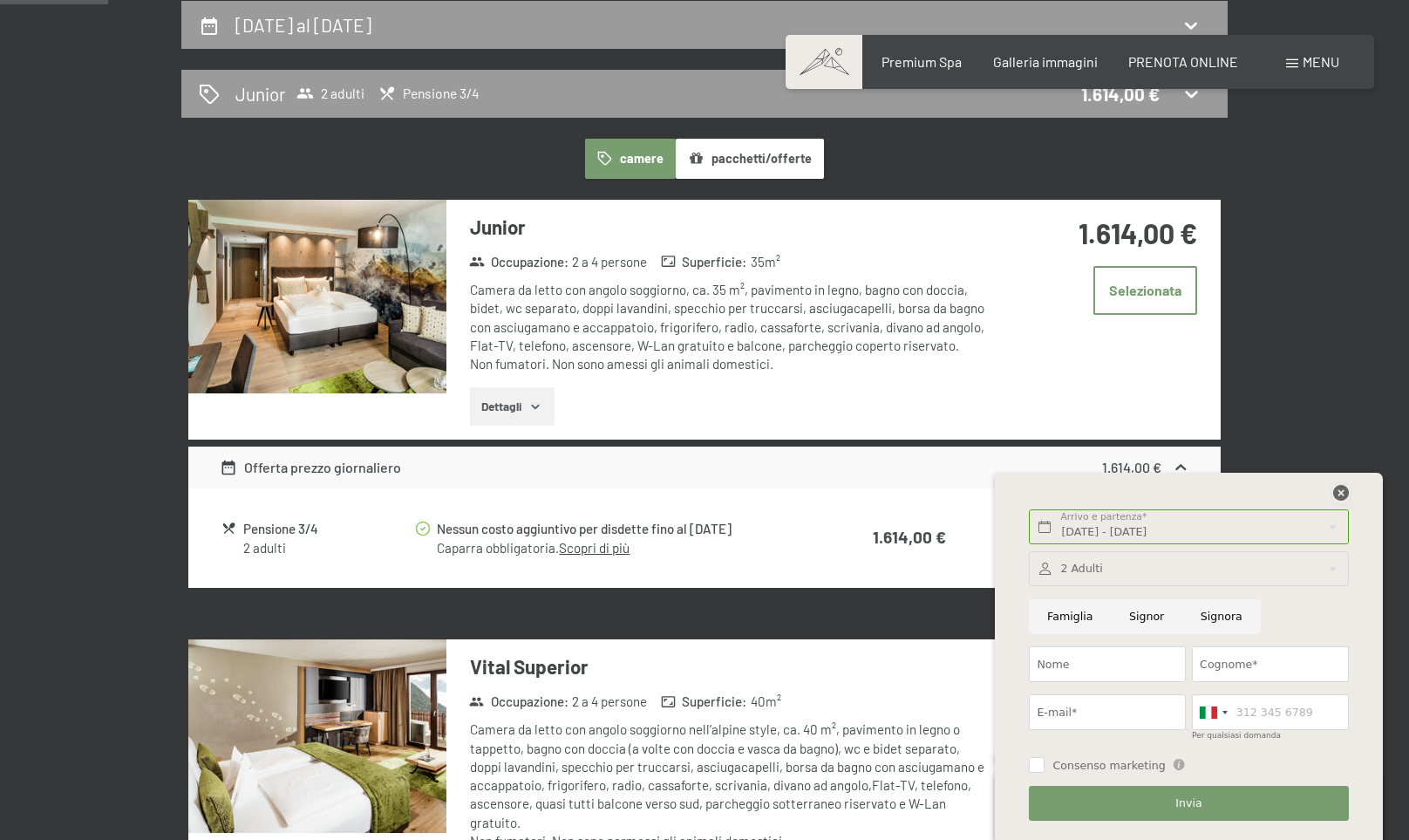
click at [1343, 493] on icon at bounding box center [1341, 492] width 15 height 15
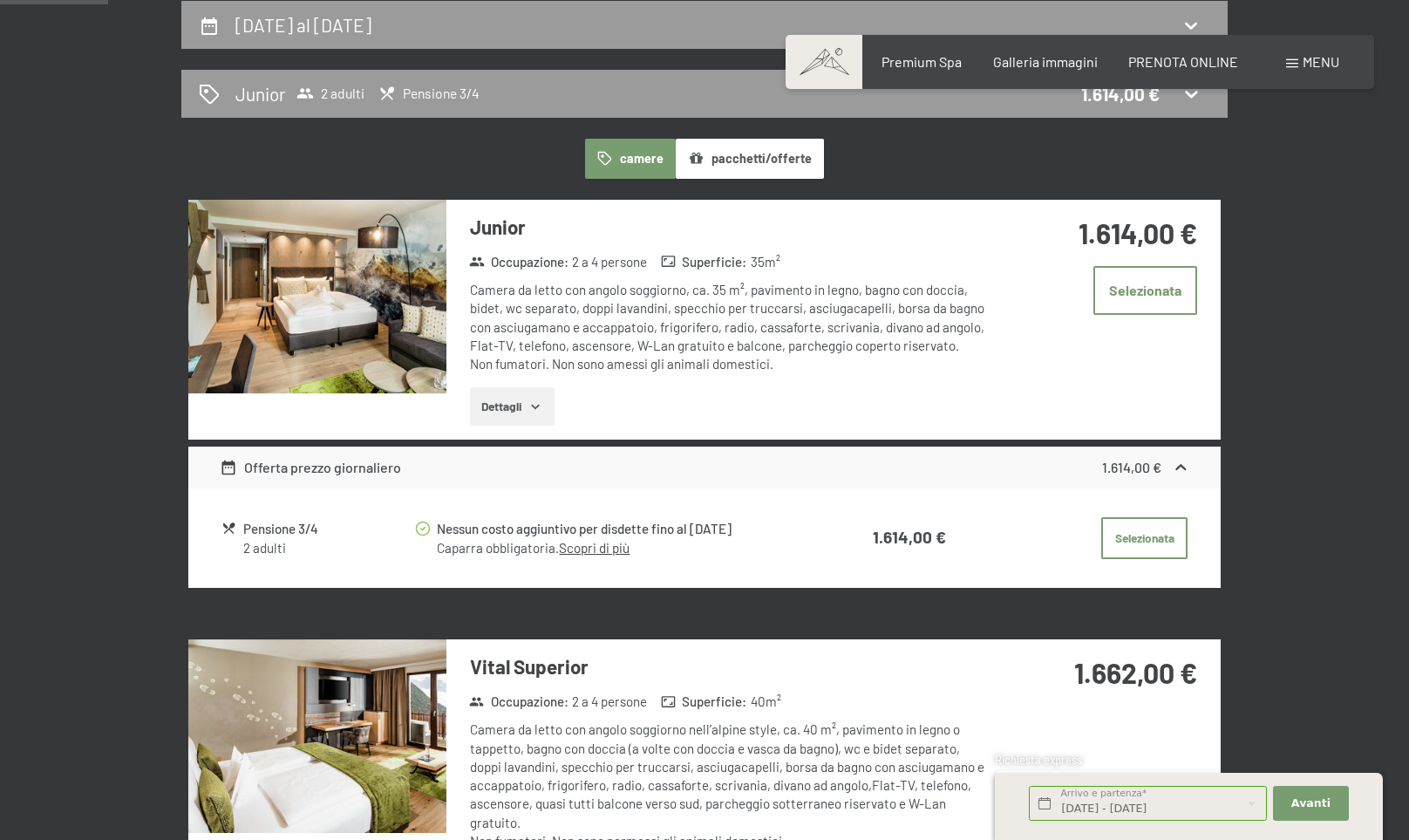
scroll to position [429, 0]
